Goal: Obtain resource: Obtain resource

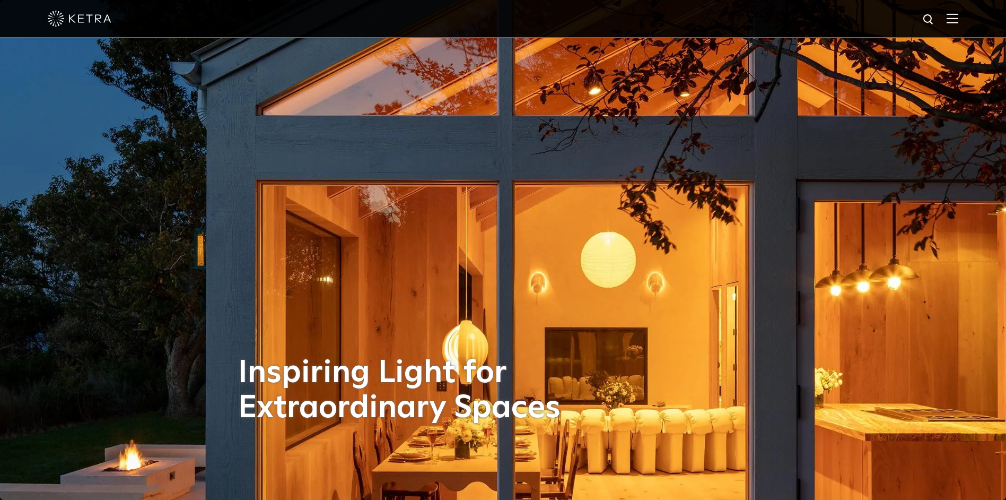
click at [967, 23] on div at bounding box center [503, 19] width 1006 height 38
click at [958, 23] on img at bounding box center [953, 18] width 12 height 10
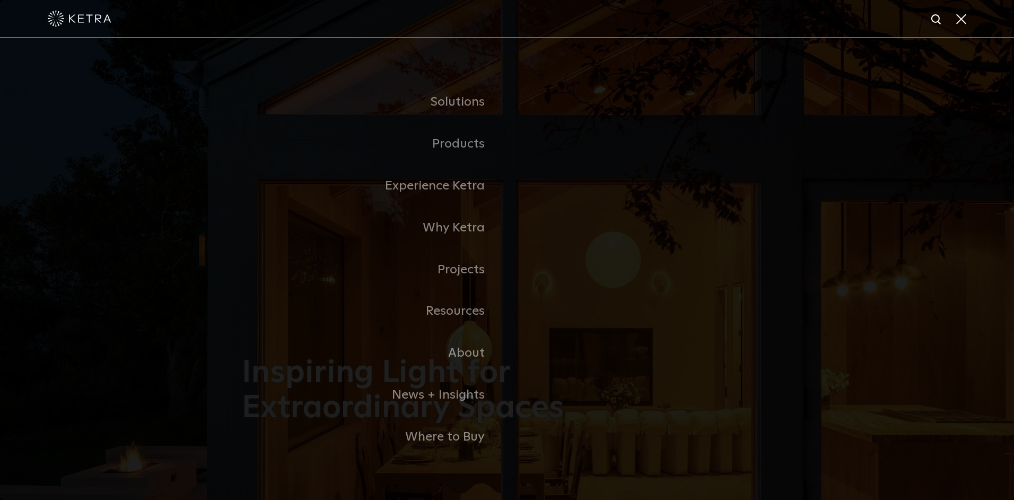
click at [0, 0] on link "Residential Products" at bounding box center [0, 0] width 0 height 0
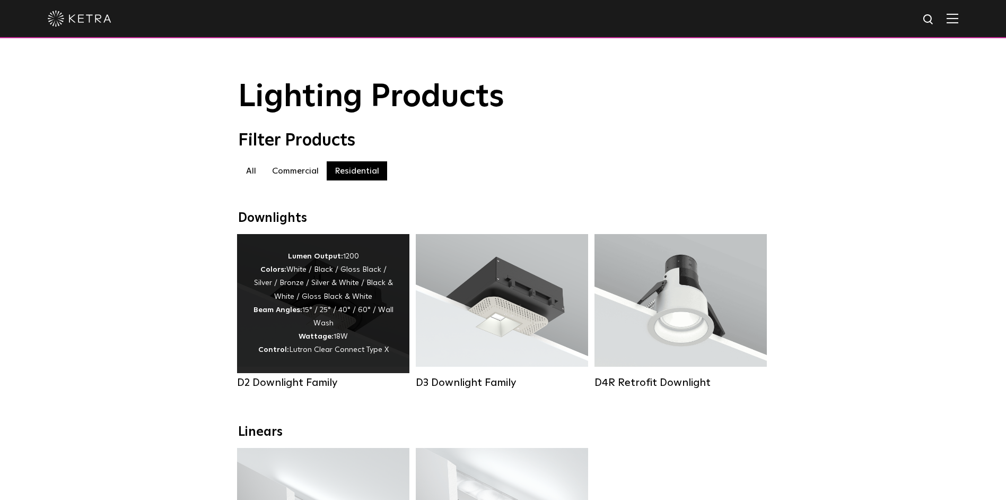
click at [353, 316] on div "Lumen Output: 1200 Colors: White / Black / Gloss Black / Silver / Bronze / Silv…" at bounding box center [323, 303] width 141 height 107
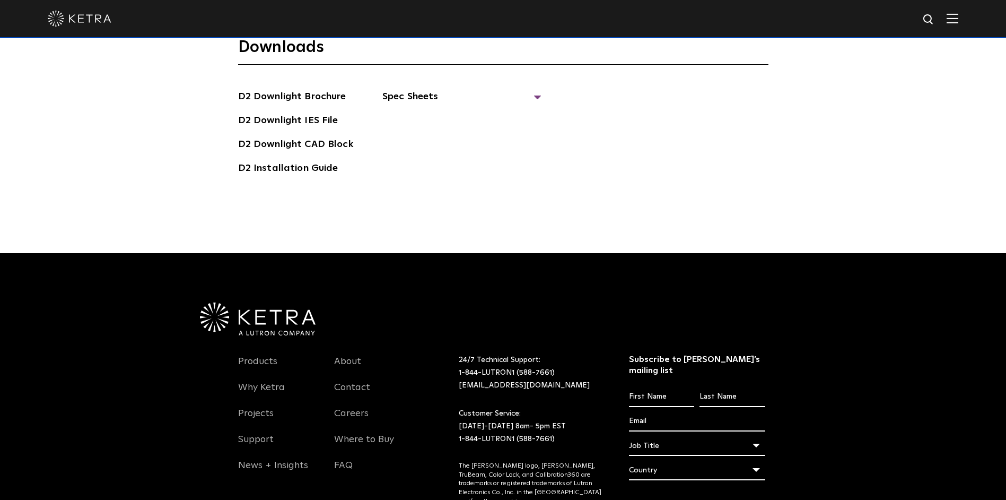
scroll to position [3130, 0]
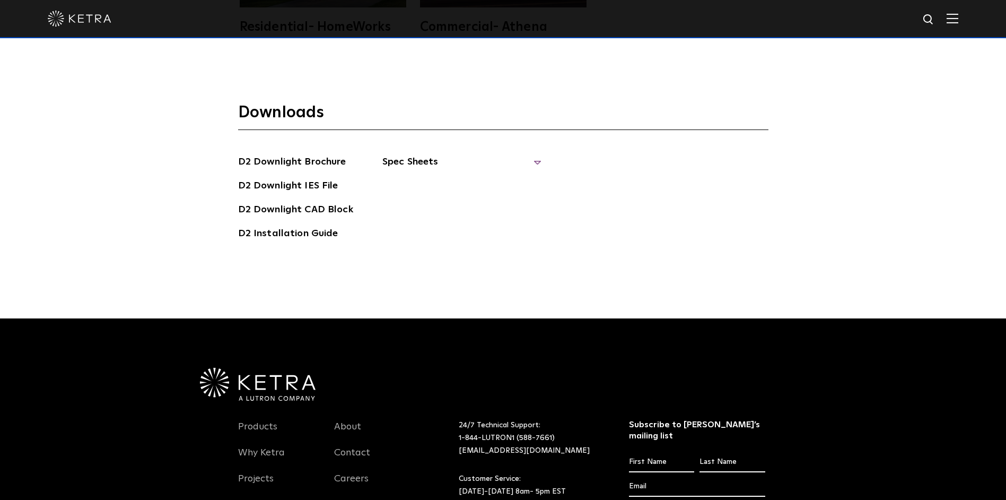
click at [535, 154] on span "Spec Sheets" at bounding box center [461, 165] width 159 height 23
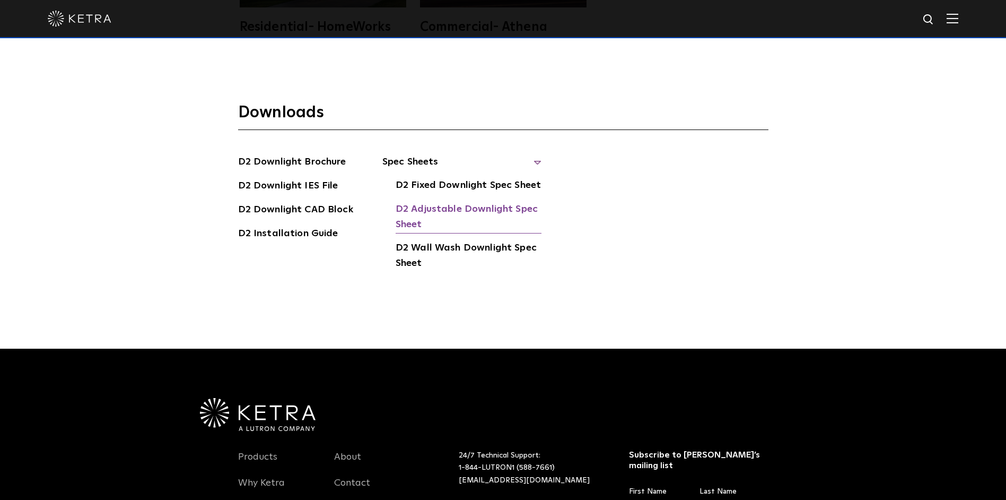
click at [419, 202] on link "D2 Adjustable Downlight Spec Sheet" at bounding box center [469, 218] width 146 height 32
